Goal: Information Seeking & Learning: Learn about a topic

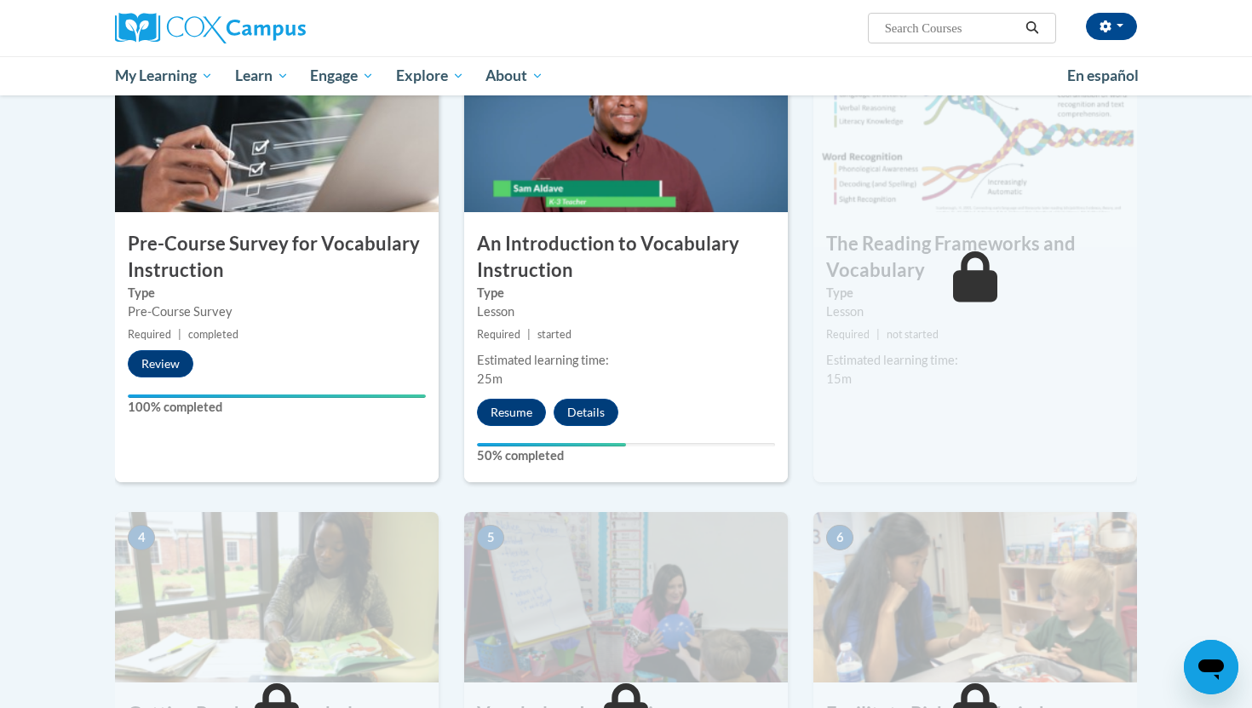
scroll to position [407, 0]
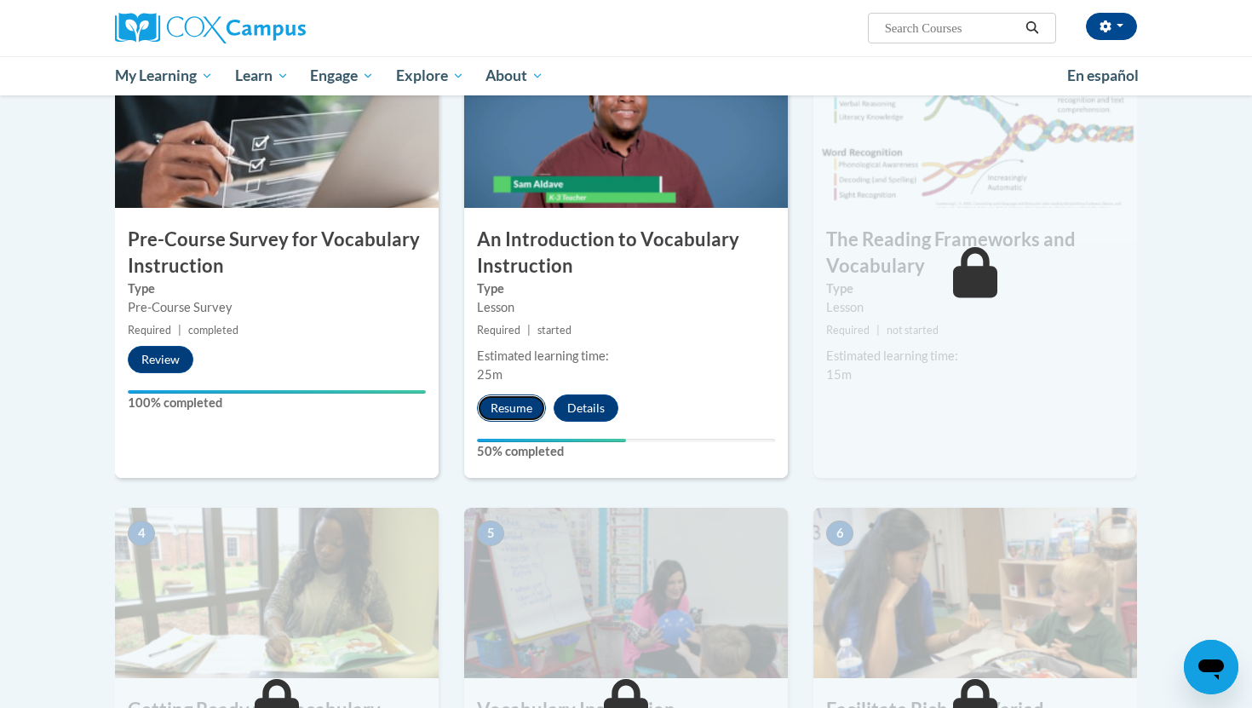
click at [502, 411] on button "Resume" at bounding box center [511, 407] width 69 height 27
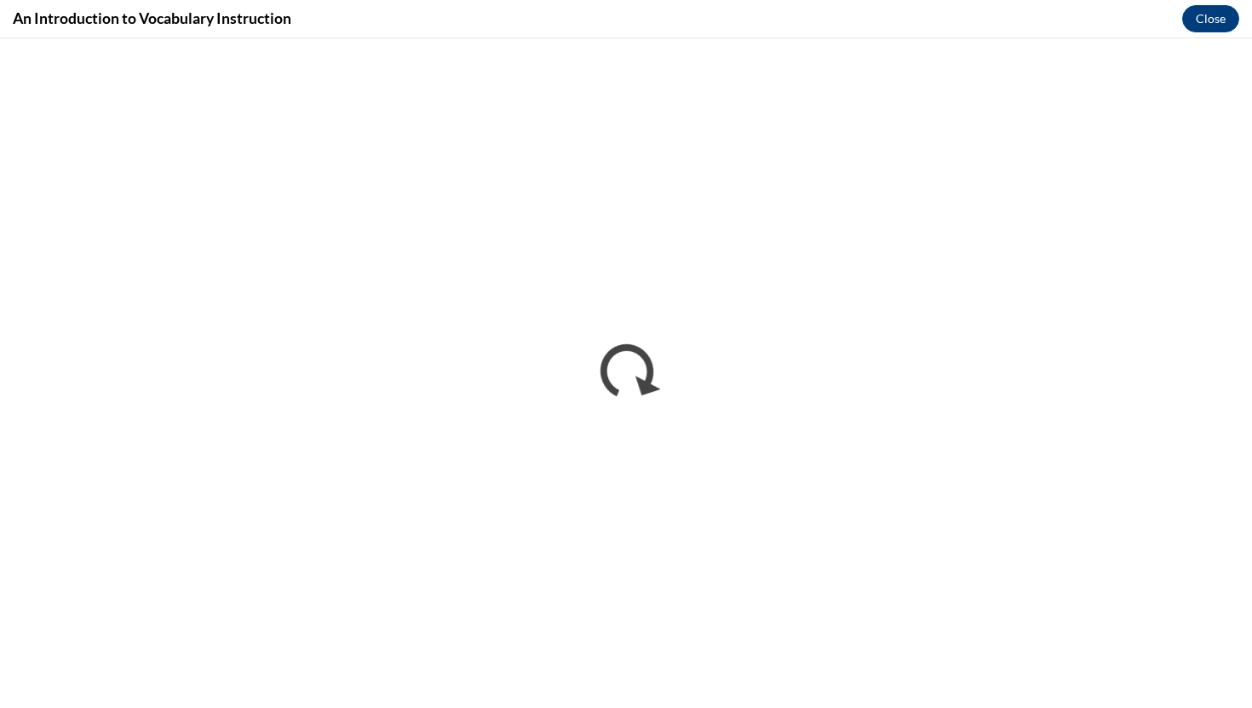
scroll to position [0, 0]
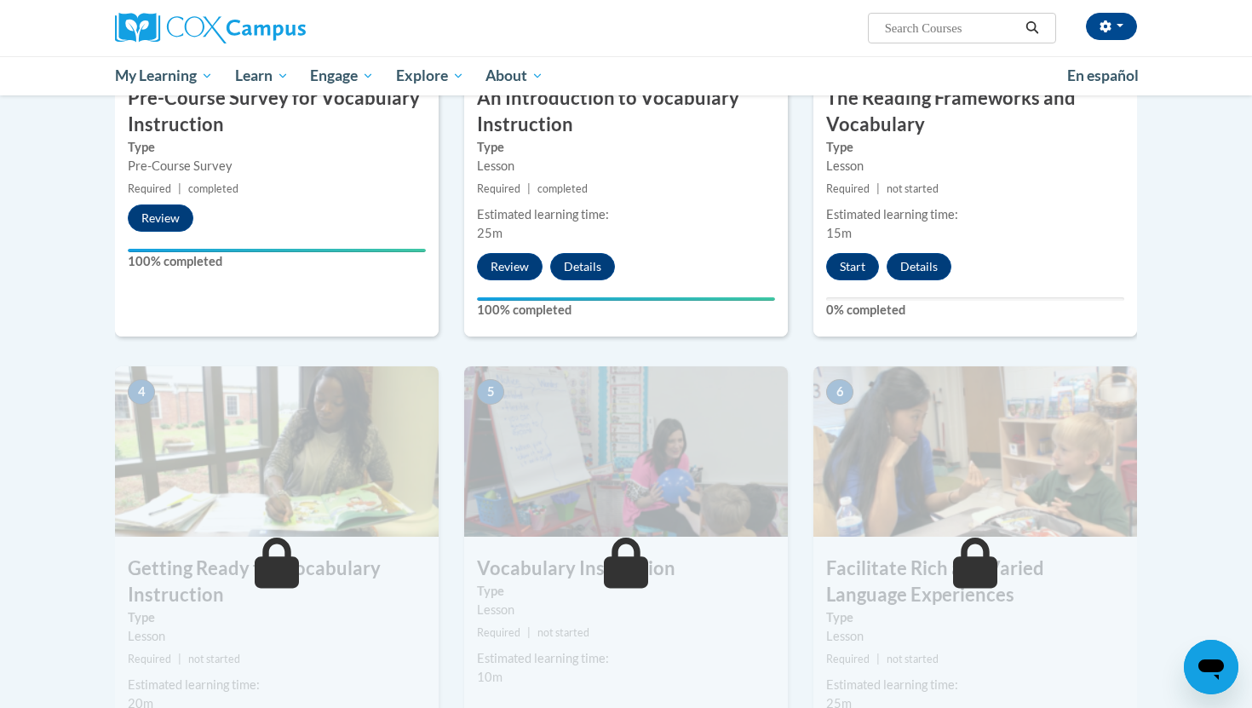
scroll to position [559, 0]
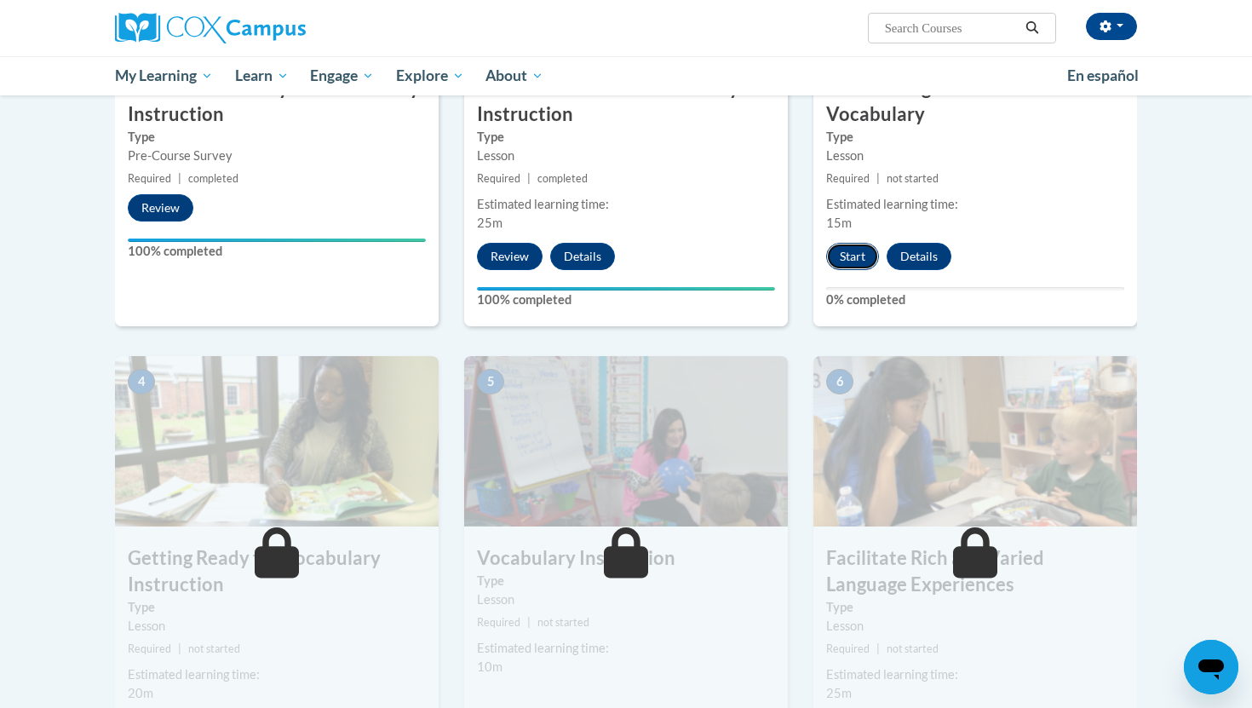
click at [860, 264] on button "Start" at bounding box center [852, 256] width 53 height 27
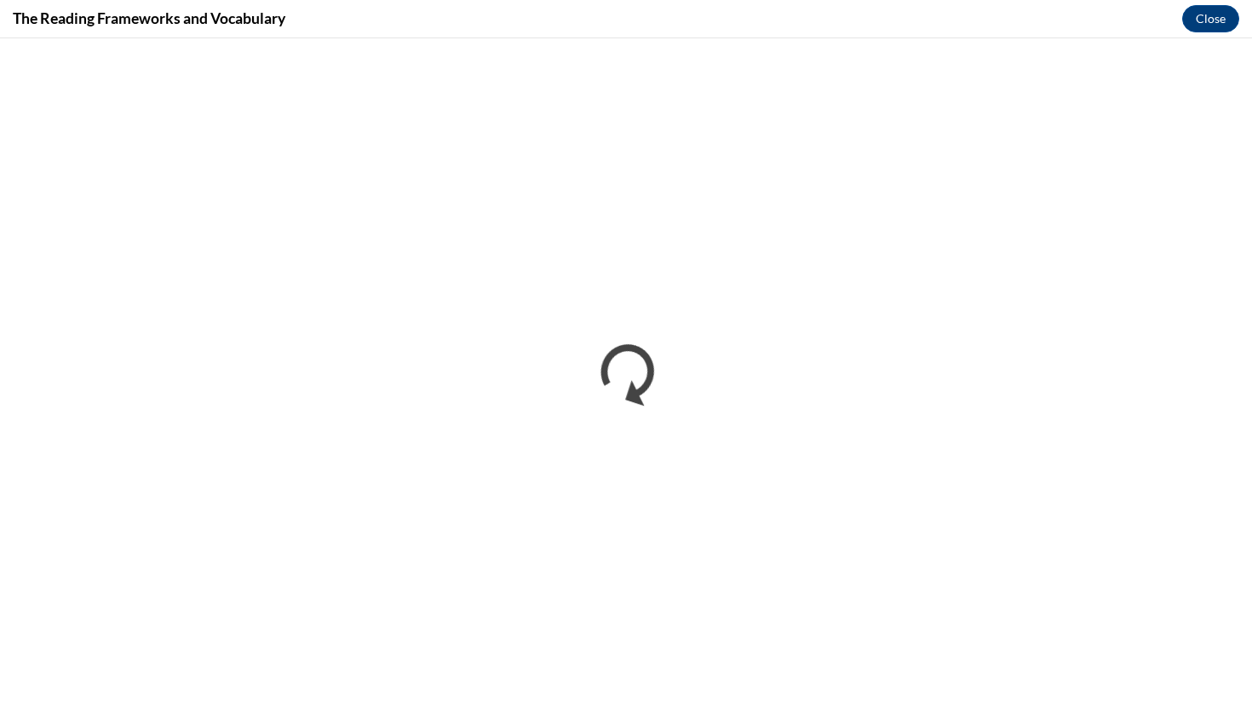
scroll to position [0, 0]
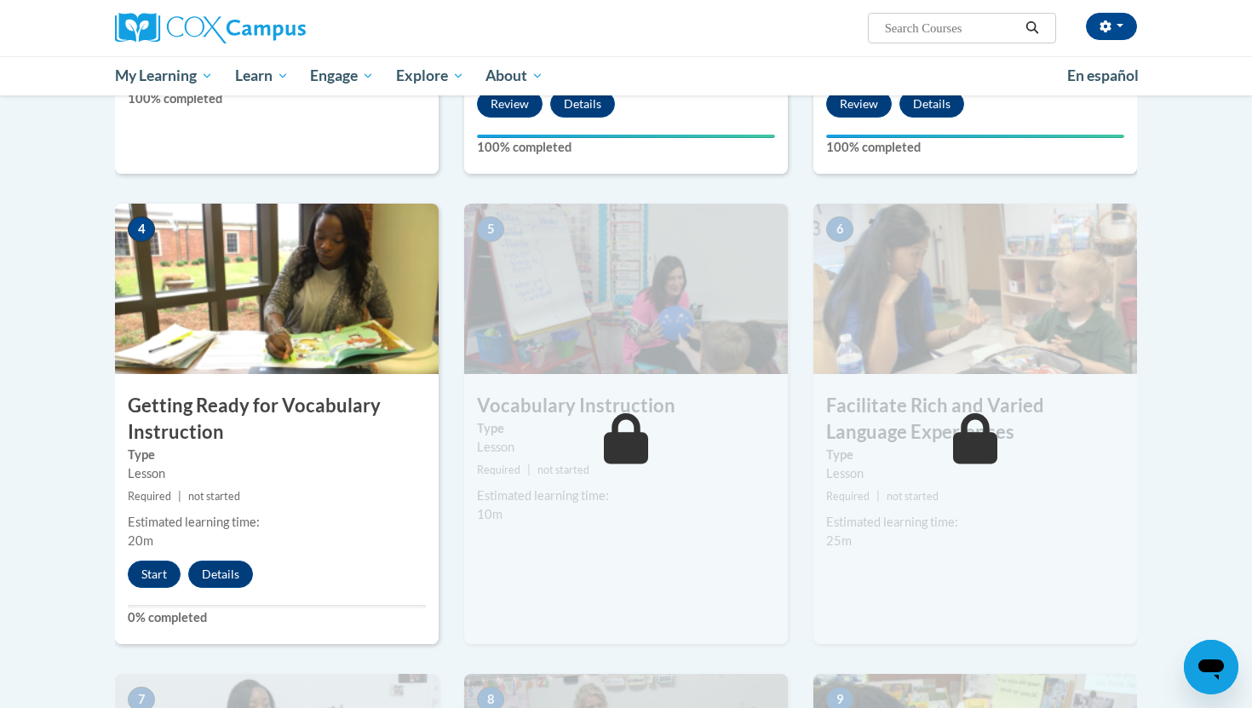
scroll to position [714, 0]
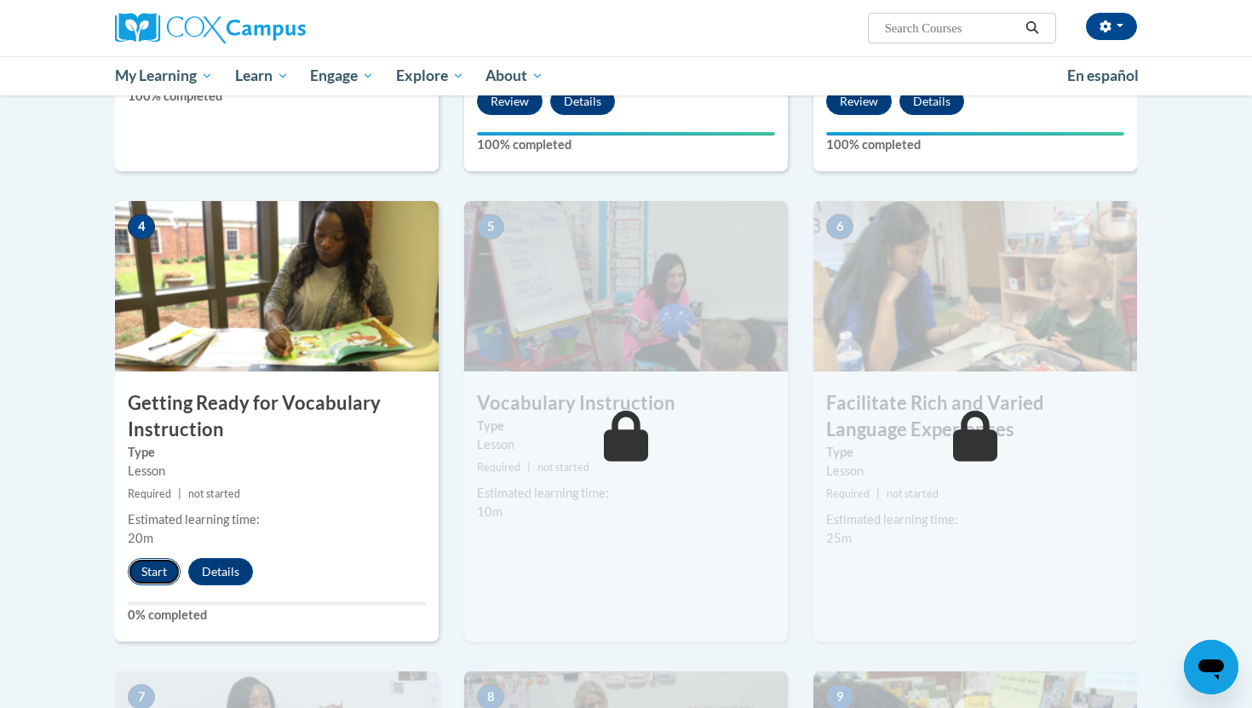
click at [163, 565] on button "Start" at bounding box center [154, 571] width 53 height 27
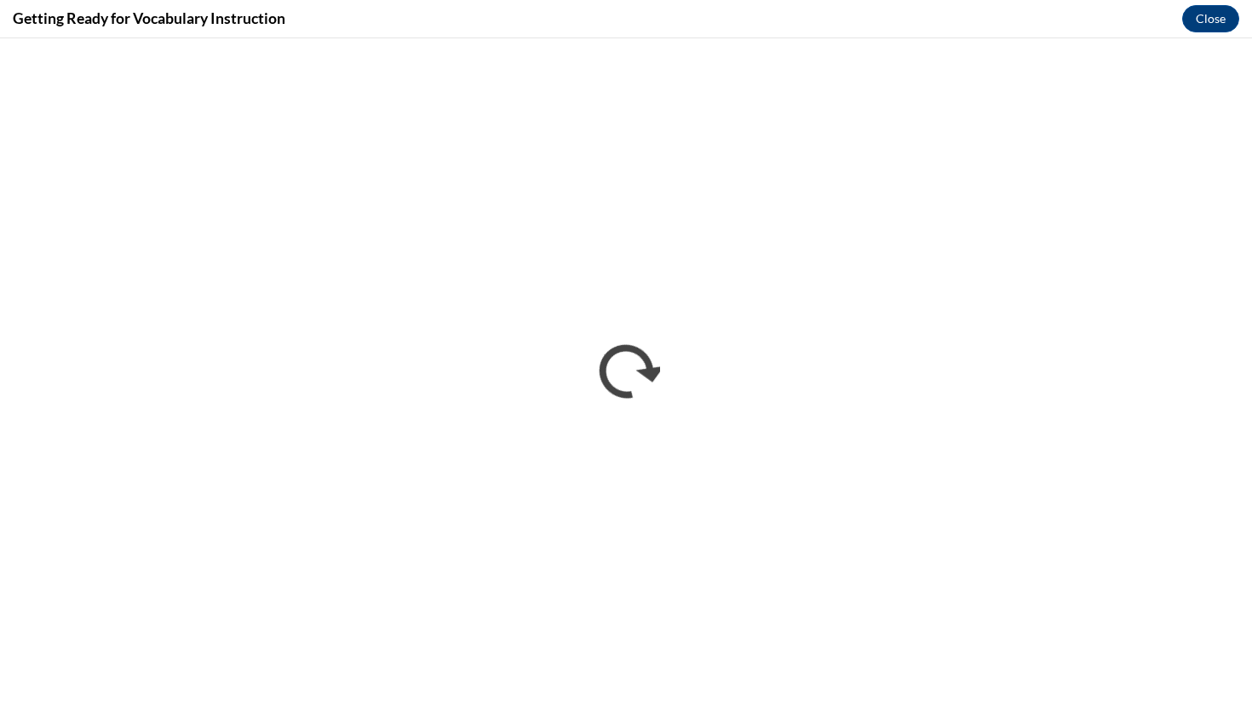
scroll to position [0, 0]
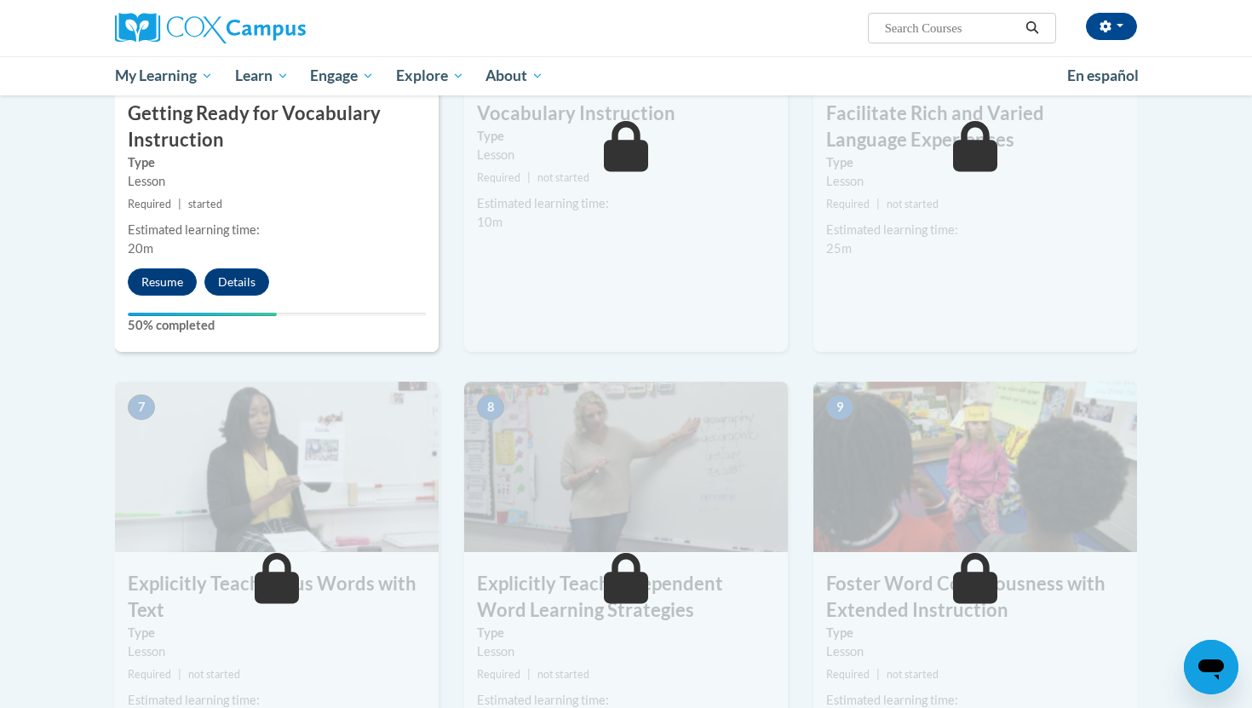
scroll to position [1006, 0]
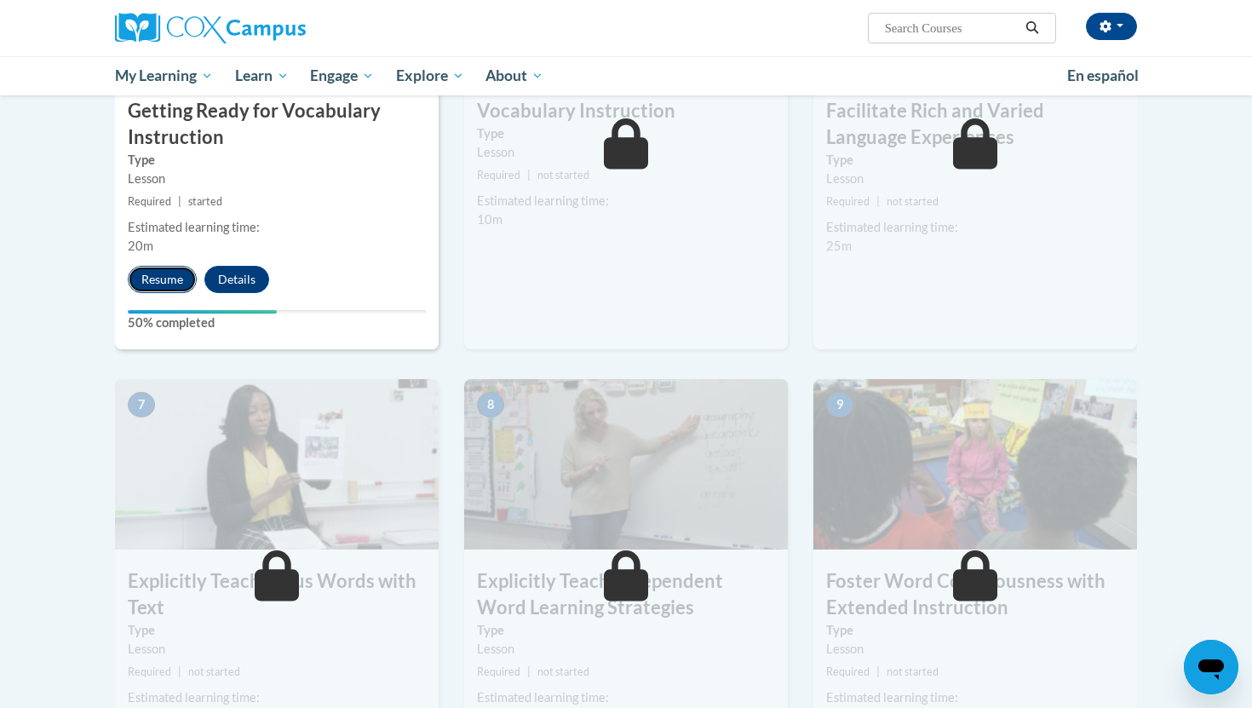
click at [158, 285] on button "Resume" at bounding box center [162, 279] width 69 height 27
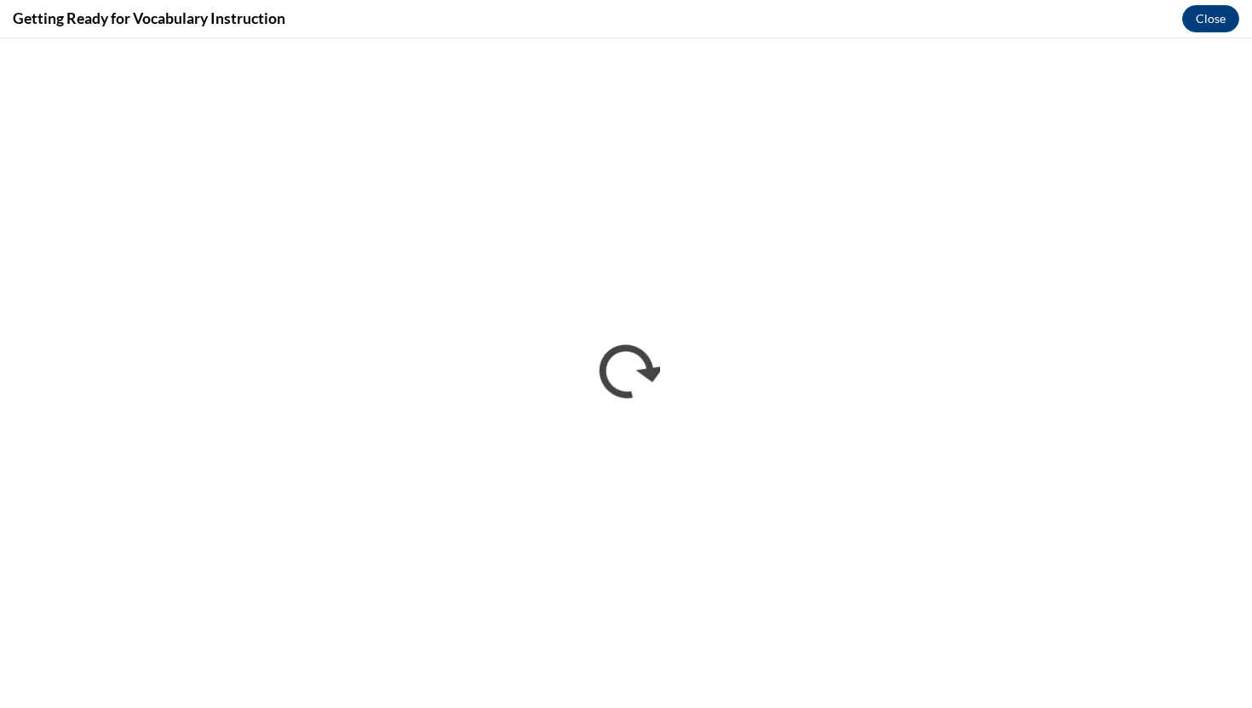
scroll to position [0, 0]
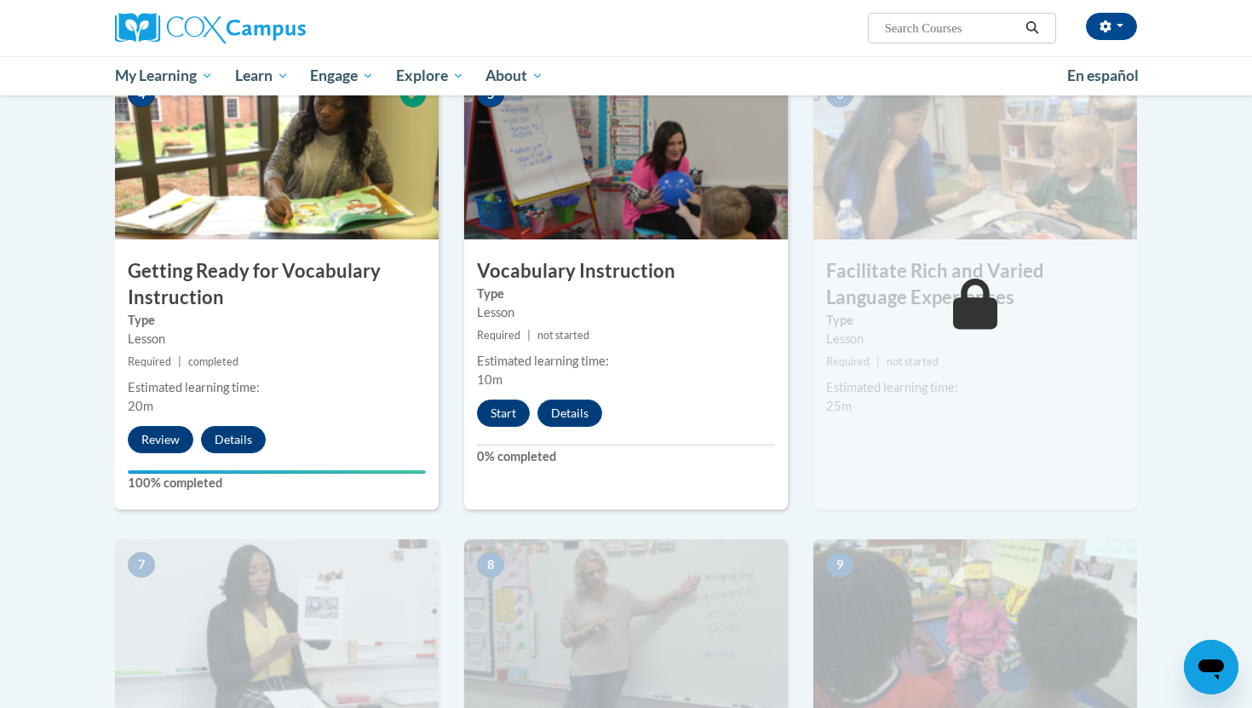
scroll to position [898, 0]
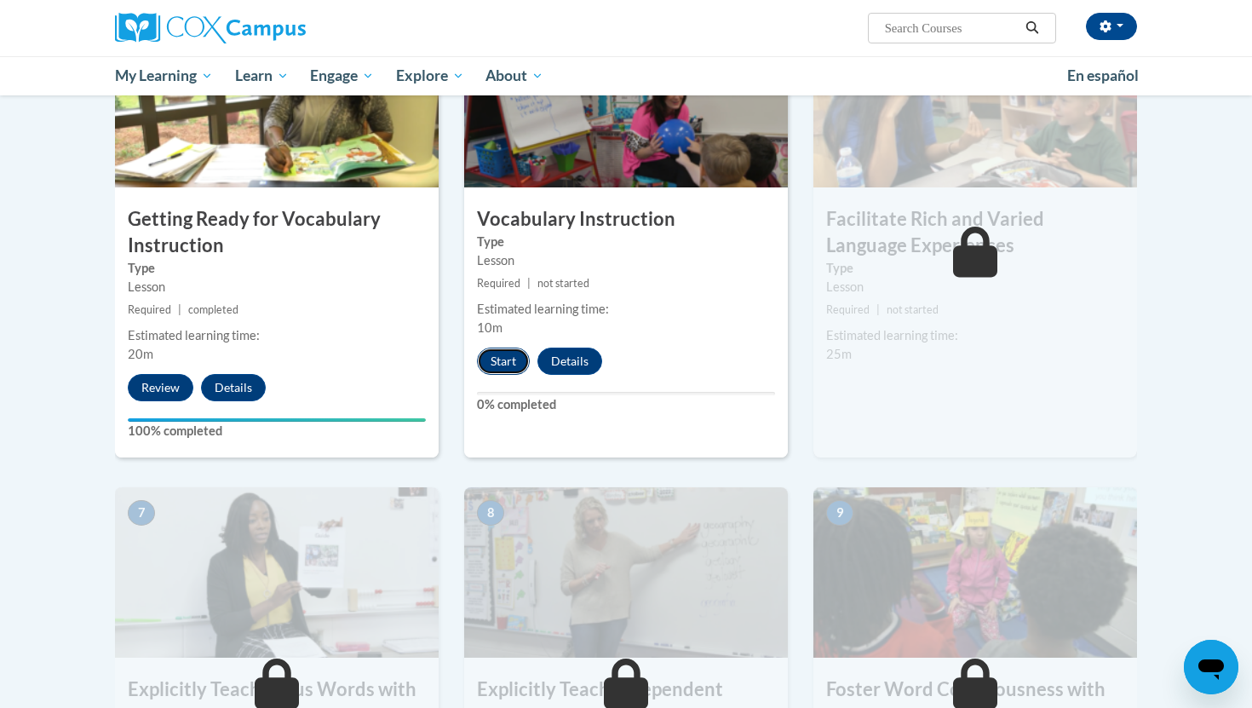
click at [510, 356] on button "Start" at bounding box center [503, 360] width 53 height 27
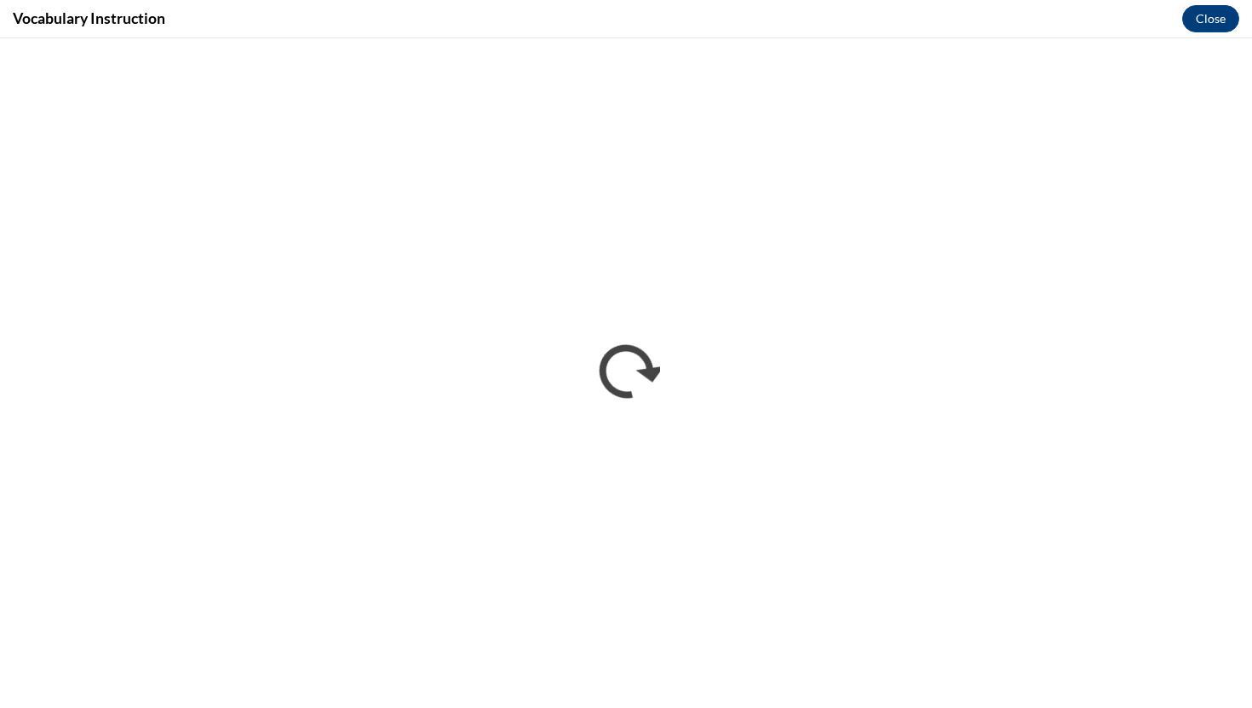
scroll to position [0, 0]
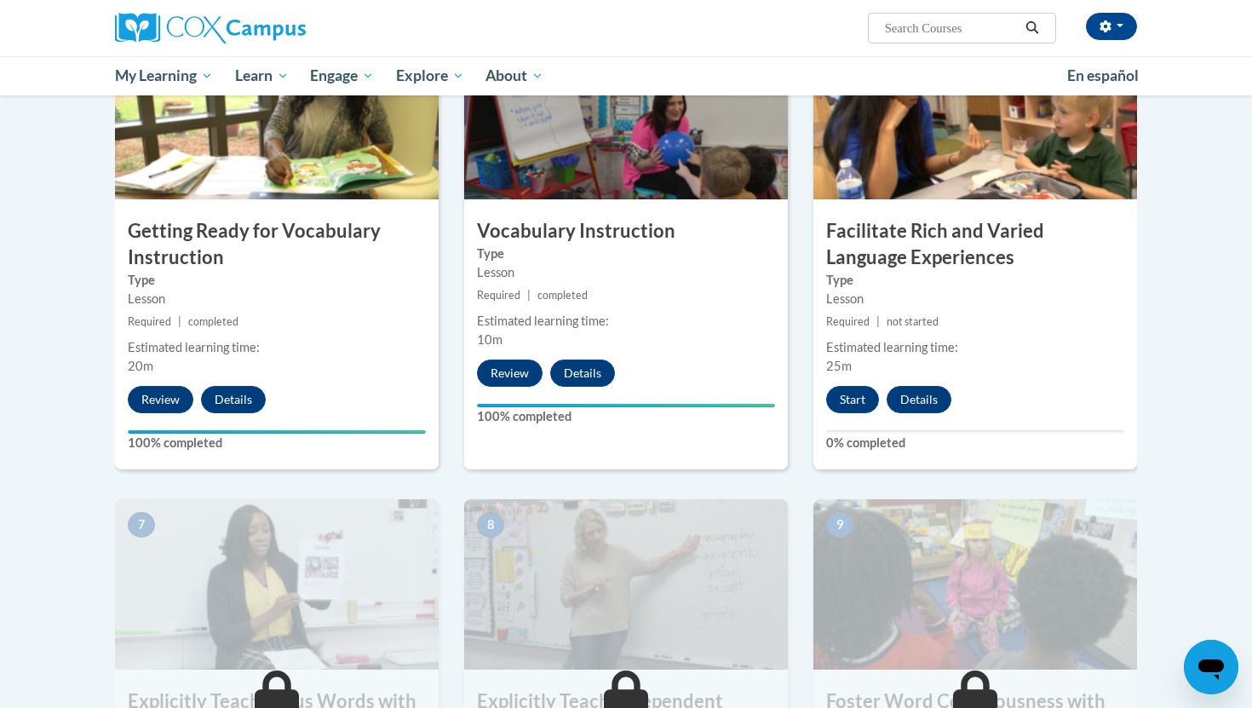
scroll to position [956, 0]
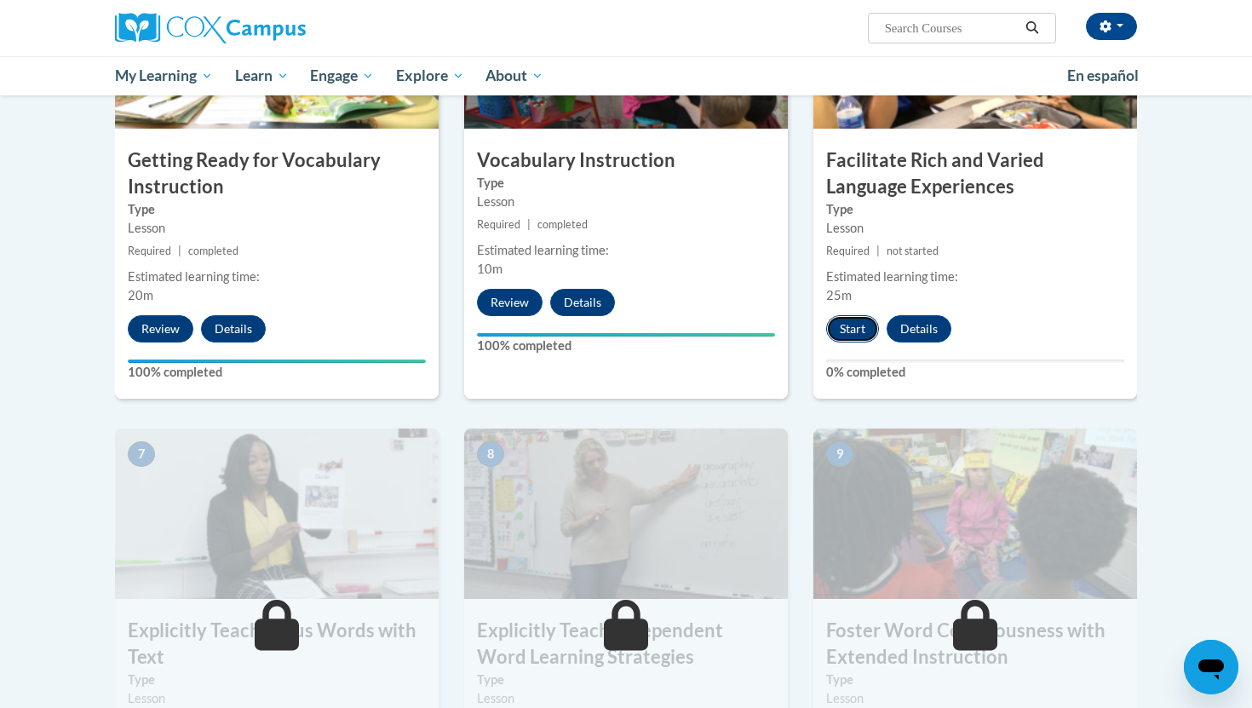
click at [863, 333] on button "Start" at bounding box center [852, 328] width 53 height 27
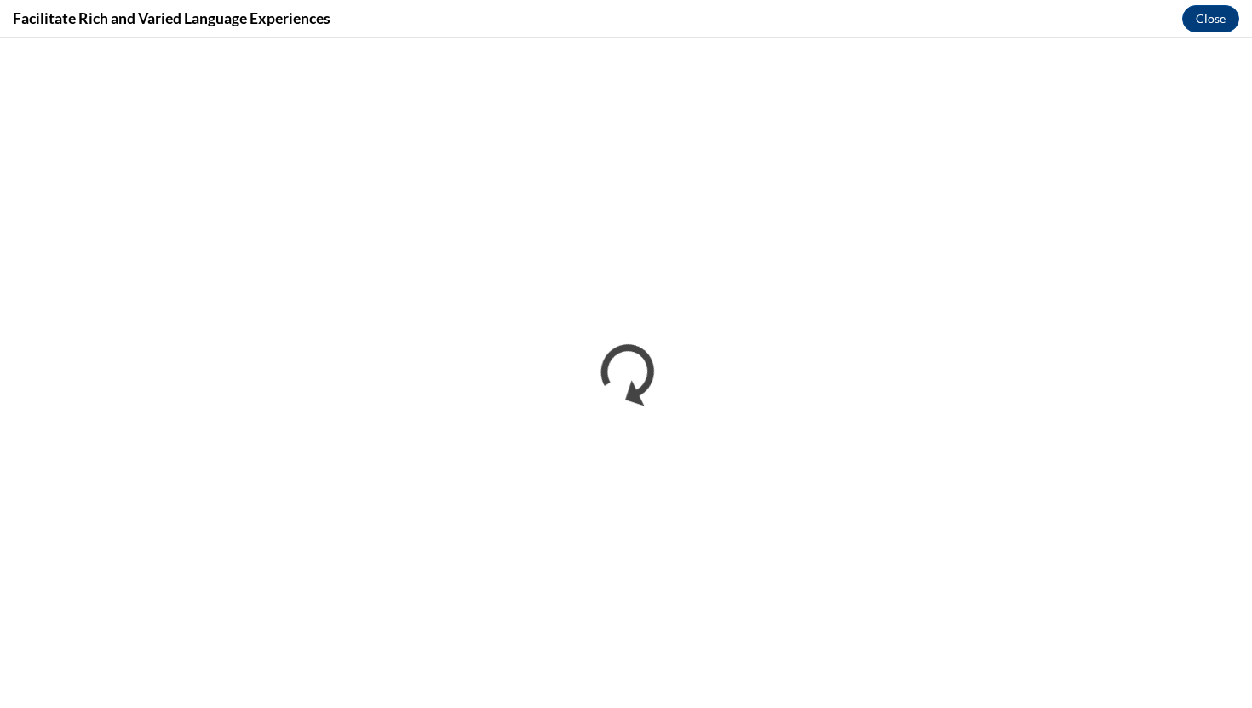
scroll to position [0, 0]
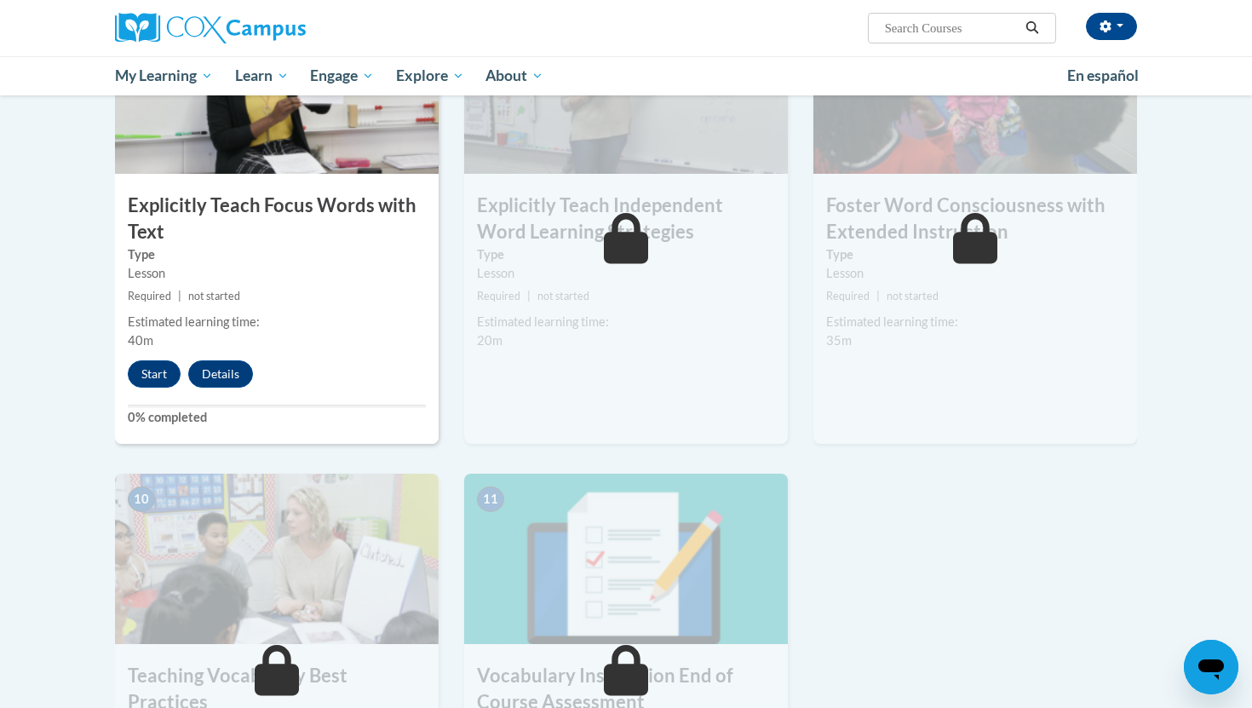
scroll to position [1409, 0]
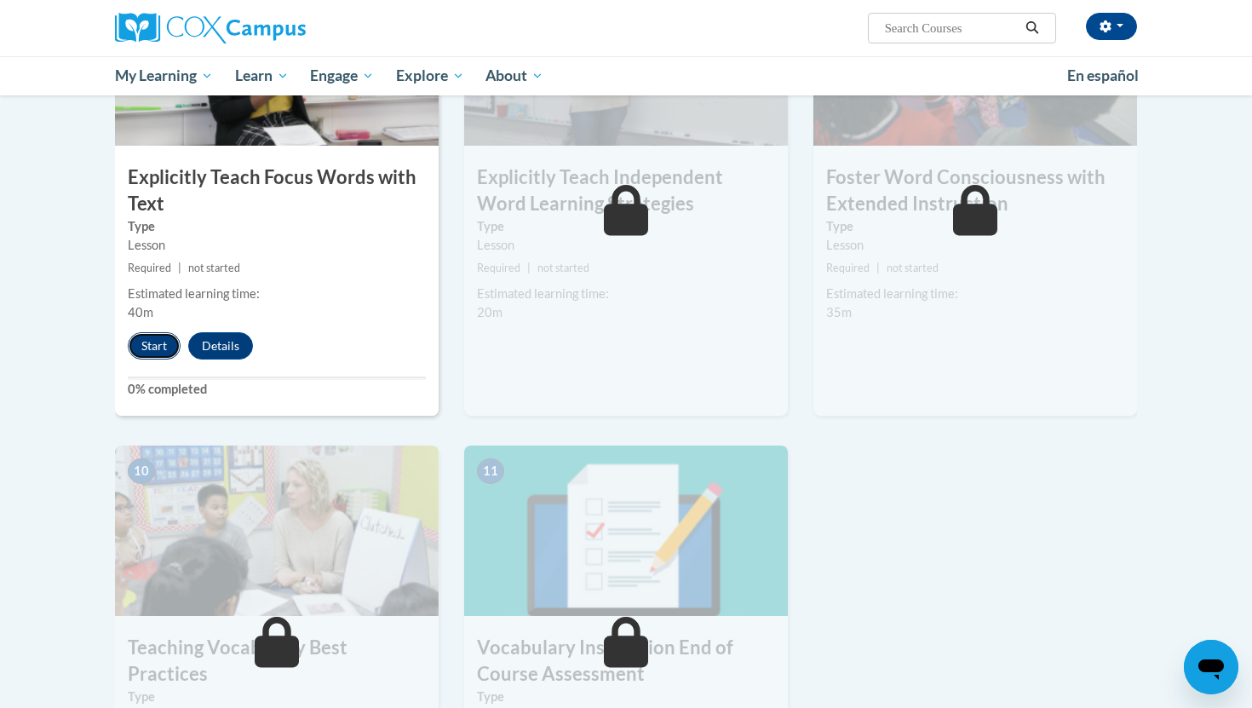
click at [161, 335] on button "Start" at bounding box center [154, 345] width 53 height 27
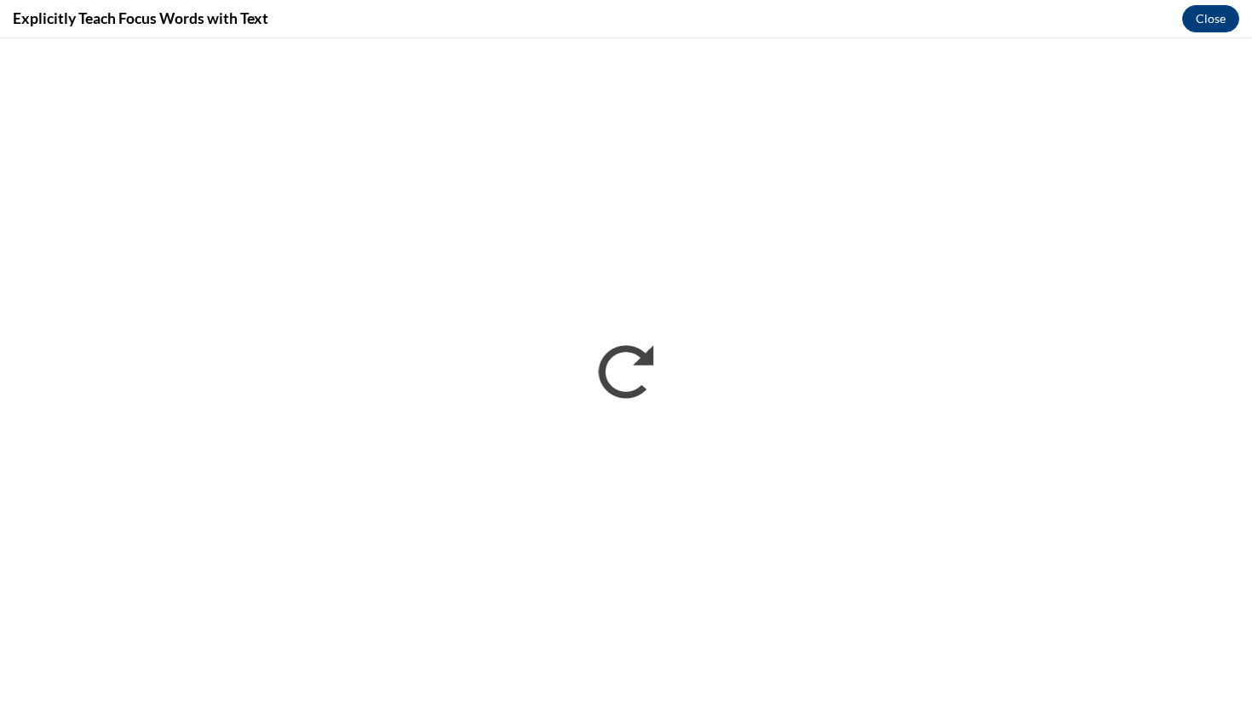
scroll to position [0, 0]
